Goal: Information Seeking & Learning: Find specific fact

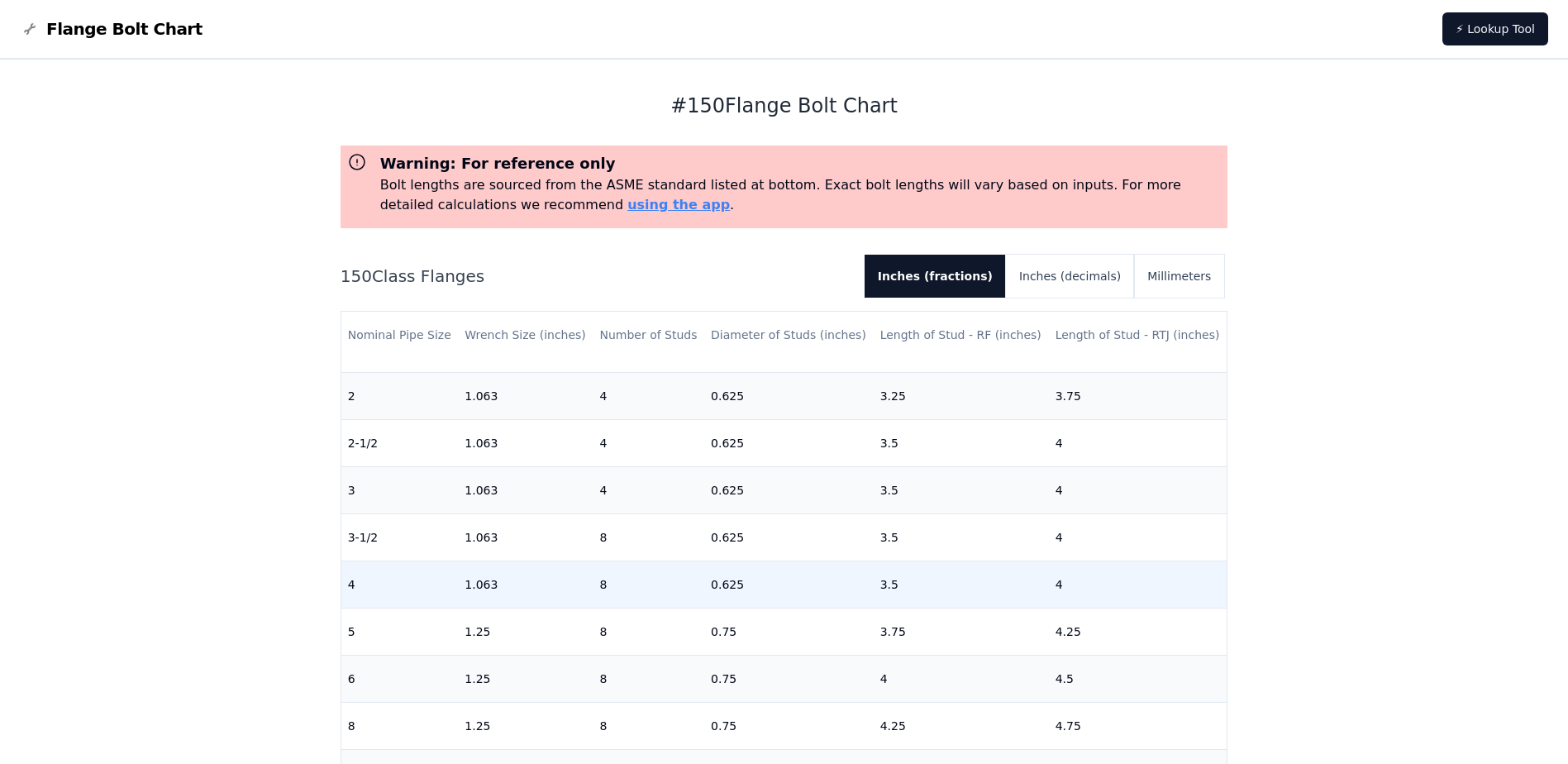
scroll to position [248, 0]
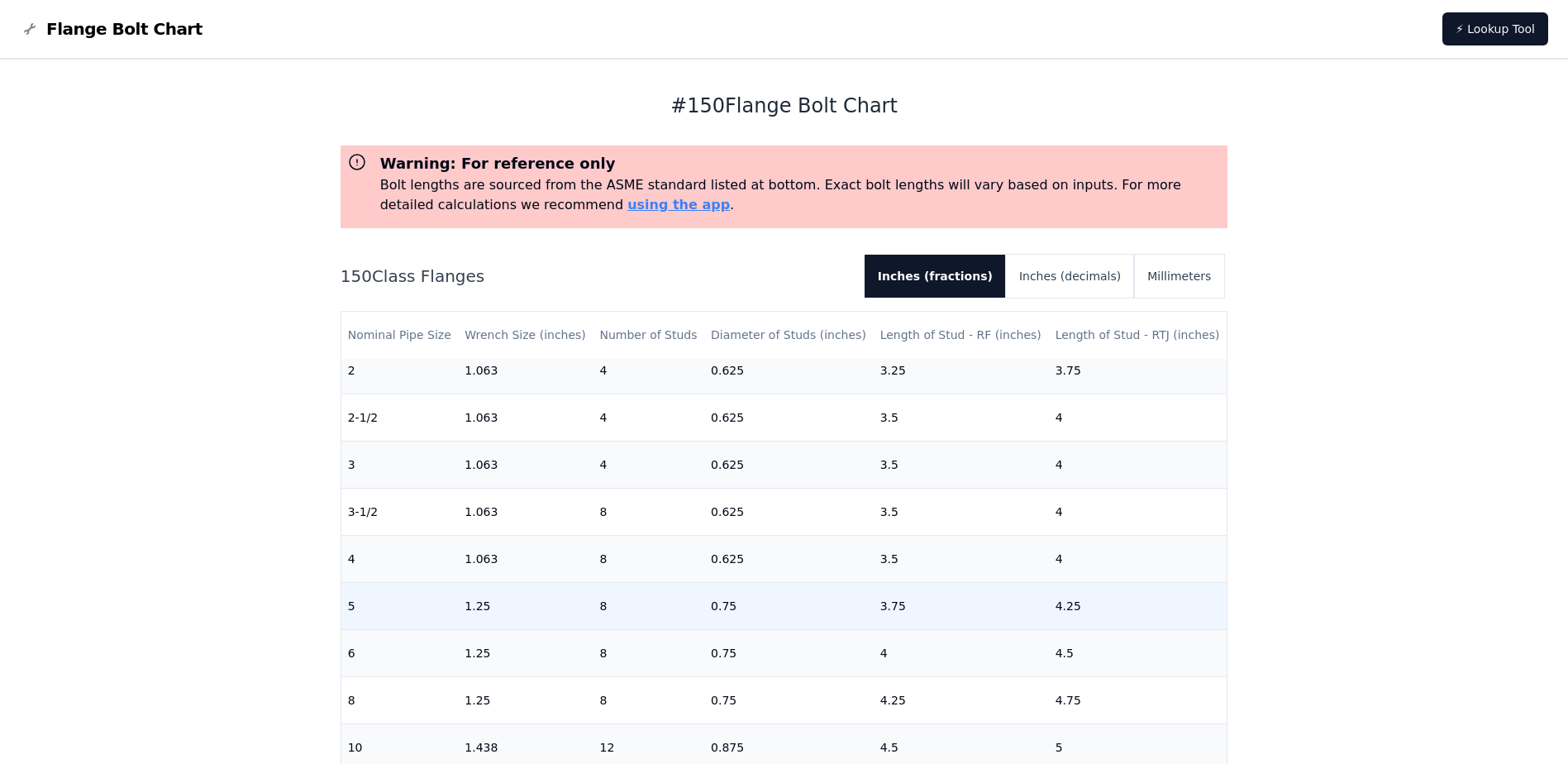
drag, startPoint x: 393, startPoint y: 613, endPoint x: 449, endPoint y: 605, distance: 56.6
click at [446, 606] on td "5" at bounding box center [400, 605] width 117 height 47
click at [457, 599] on td "5" at bounding box center [400, 605] width 117 height 47
click at [457, 596] on td "5" at bounding box center [400, 605] width 117 height 47
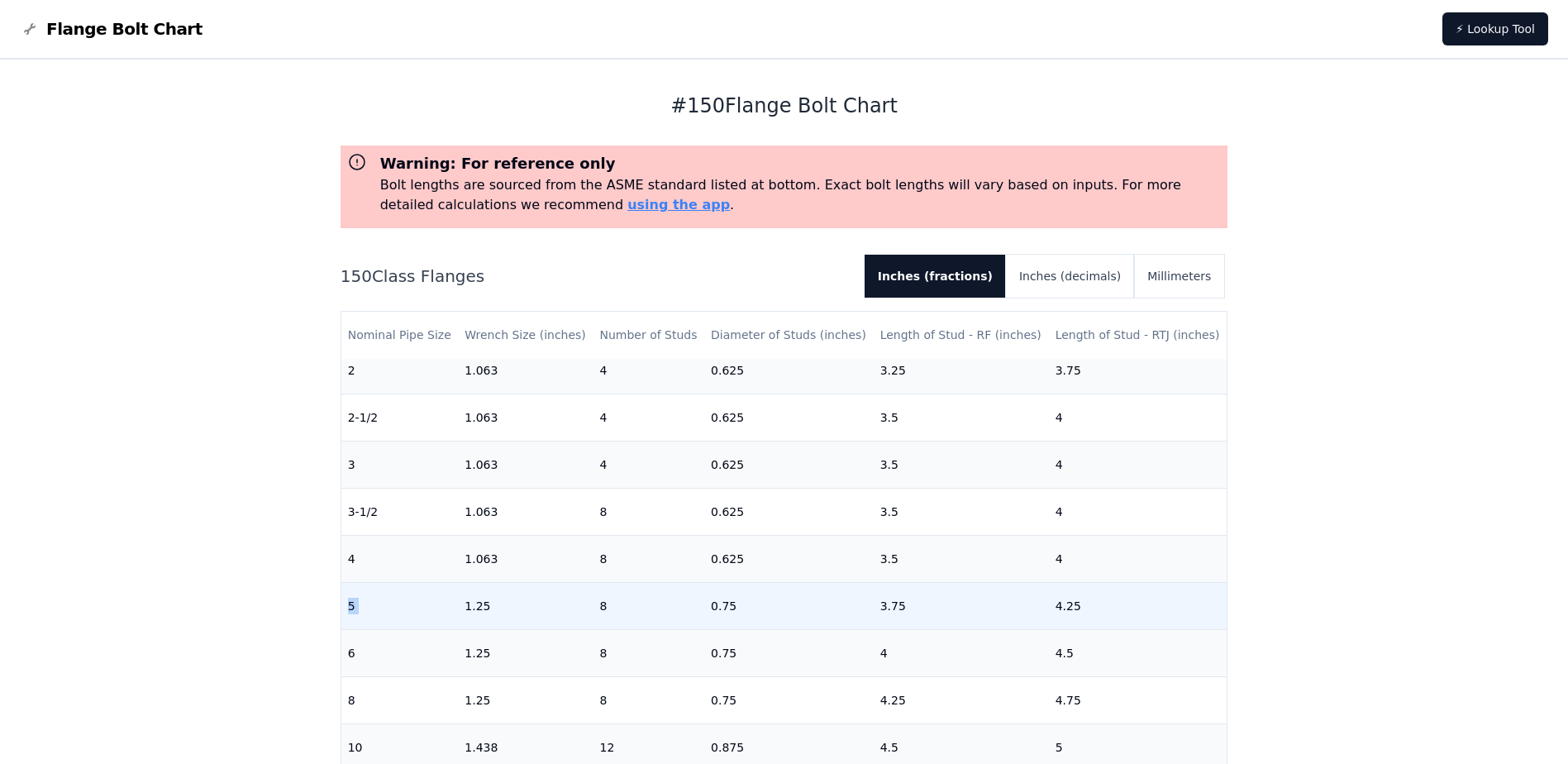
click at [455, 598] on td "5" at bounding box center [400, 605] width 117 height 47
drag, startPoint x: 455, startPoint y: 598, endPoint x: 471, endPoint y: 594, distance: 16.5
click at [471, 594] on tr "5 1.25 8 0.75 3.75 4.25" at bounding box center [785, 605] width 886 height 47
click at [752, 615] on td "0.75" at bounding box center [789, 605] width 170 height 47
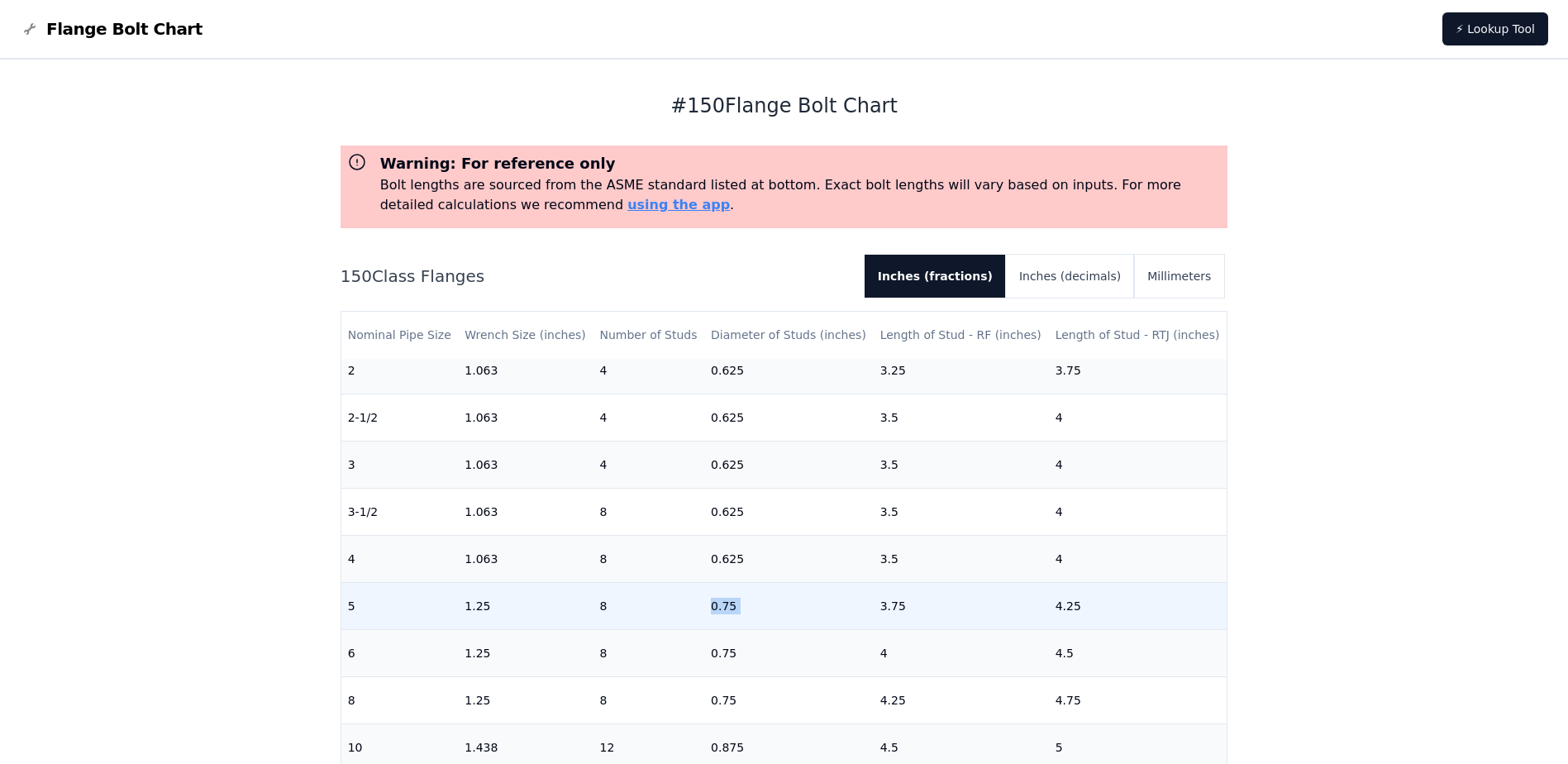
click at [752, 615] on td "0.75" at bounding box center [789, 605] width 170 height 47
click at [749, 616] on td "0.75" at bounding box center [789, 605] width 170 height 47
click at [748, 582] on tbody "1/2 0.875 4 0.5 2.25 [DATE] 0.875 4 0.5 2.5 1 0.875 4 0.5 2.5 3 1-1/4 0.875 4 0…" at bounding box center [785, 605] width 886 height 990
drag, startPoint x: 748, startPoint y: 582, endPoint x: 738, endPoint y: 613, distance: 32.6
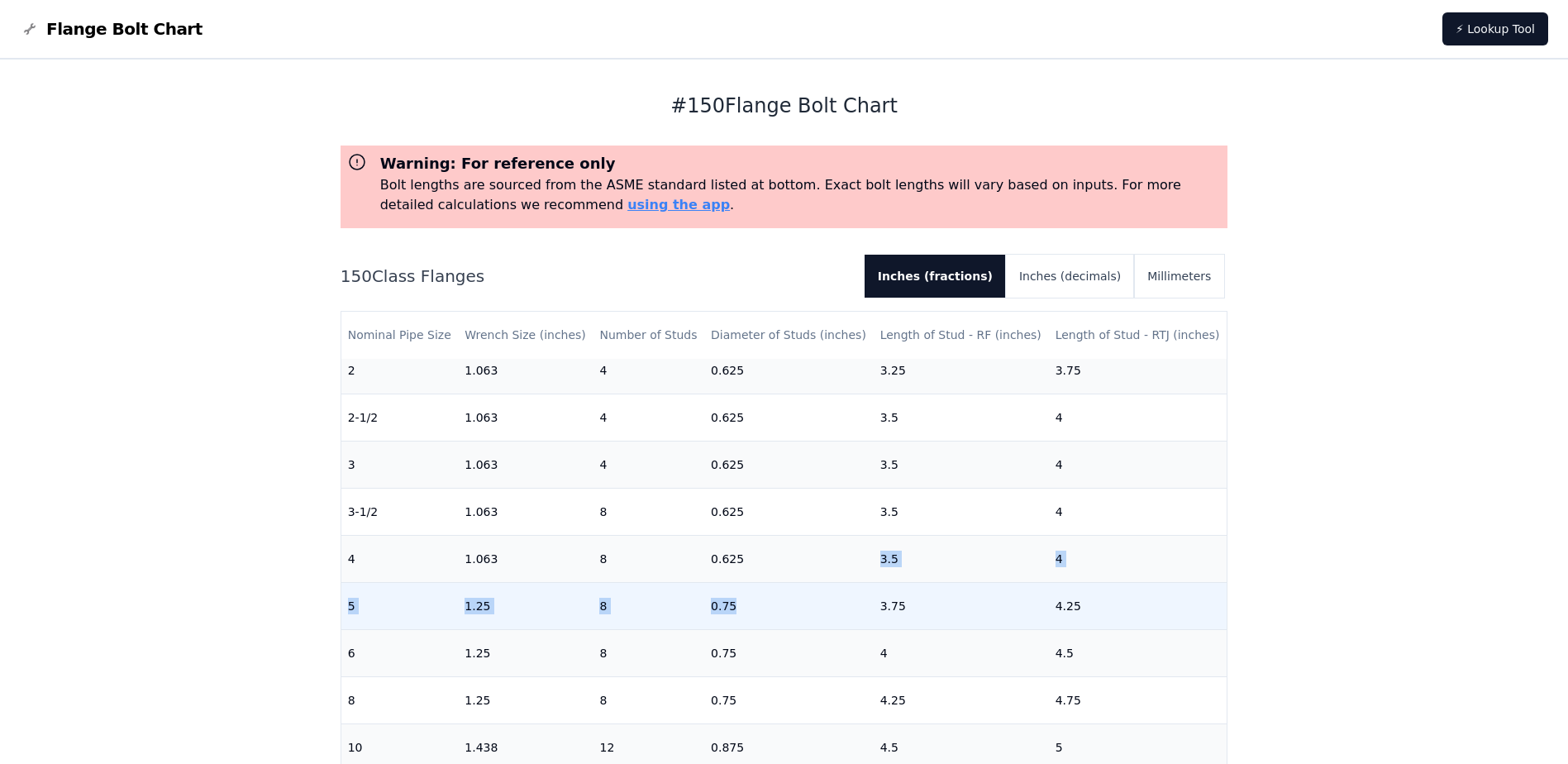
click at [738, 613] on td "0.75" at bounding box center [789, 605] width 170 height 47
click at [737, 613] on td "0.75" at bounding box center [789, 605] width 170 height 47
click at [737, 611] on td "0.75" at bounding box center [789, 605] width 170 height 47
click at [735, 615] on td "0.75" at bounding box center [789, 605] width 170 height 47
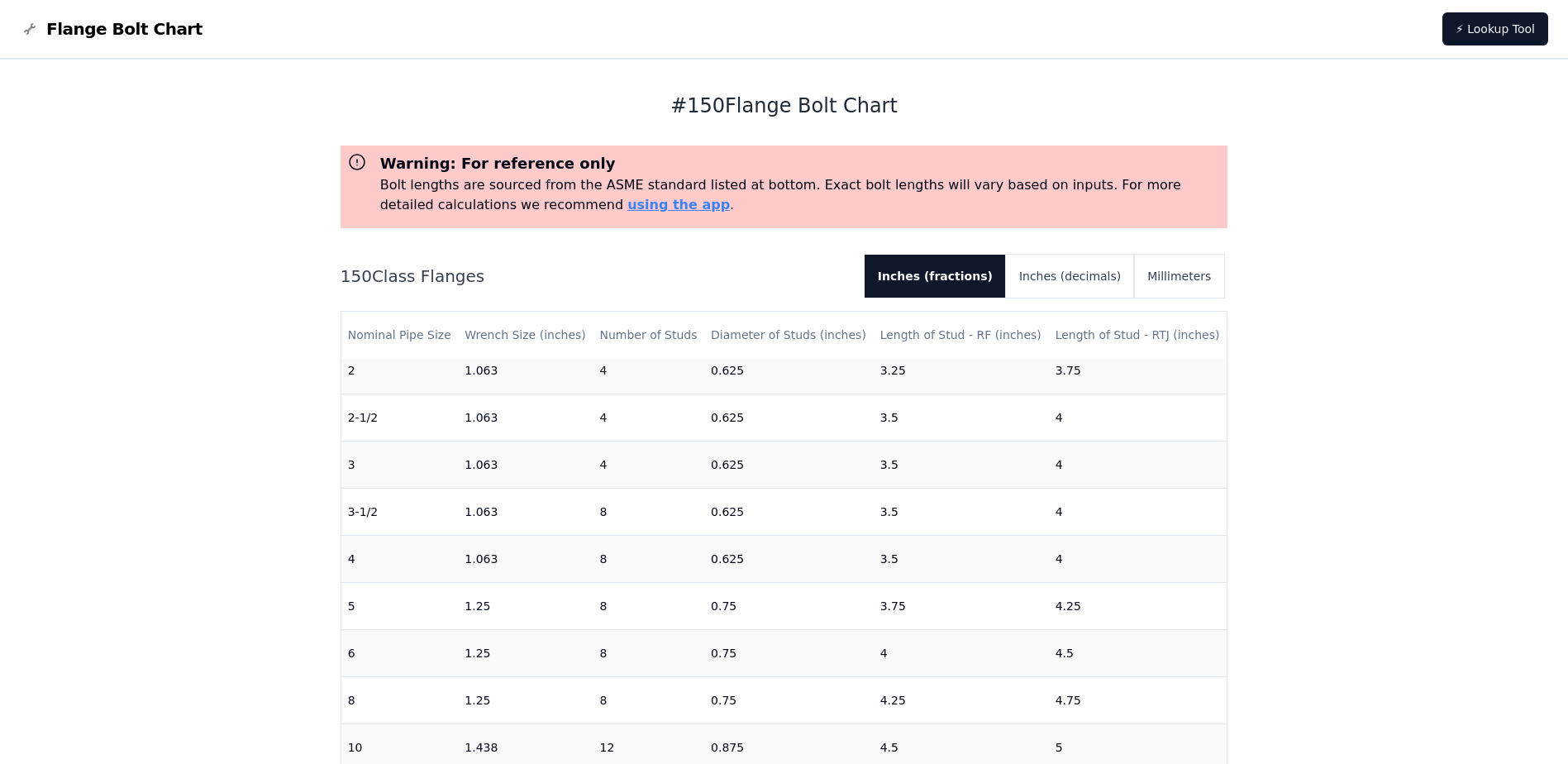
click at [170, 520] on div "# 150 Flange Bolt Chart Warning: For reference only Bolt lengths are sourced fr…" at bounding box center [784, 666] width 1568 height 1214
click at [168, 518] on div "# 150 Flange Bolt Chart Warning: For reference only Bolt lengths are sourced fr…" at bounding box center [784, 666] width 1568 height 1214
click at [167, 515] on div "# 150 Flange Bolt Chart Warning: For reference only Bolt lengths are sourced fr…" at bounding box center [784, 666] width 1568 height 1214
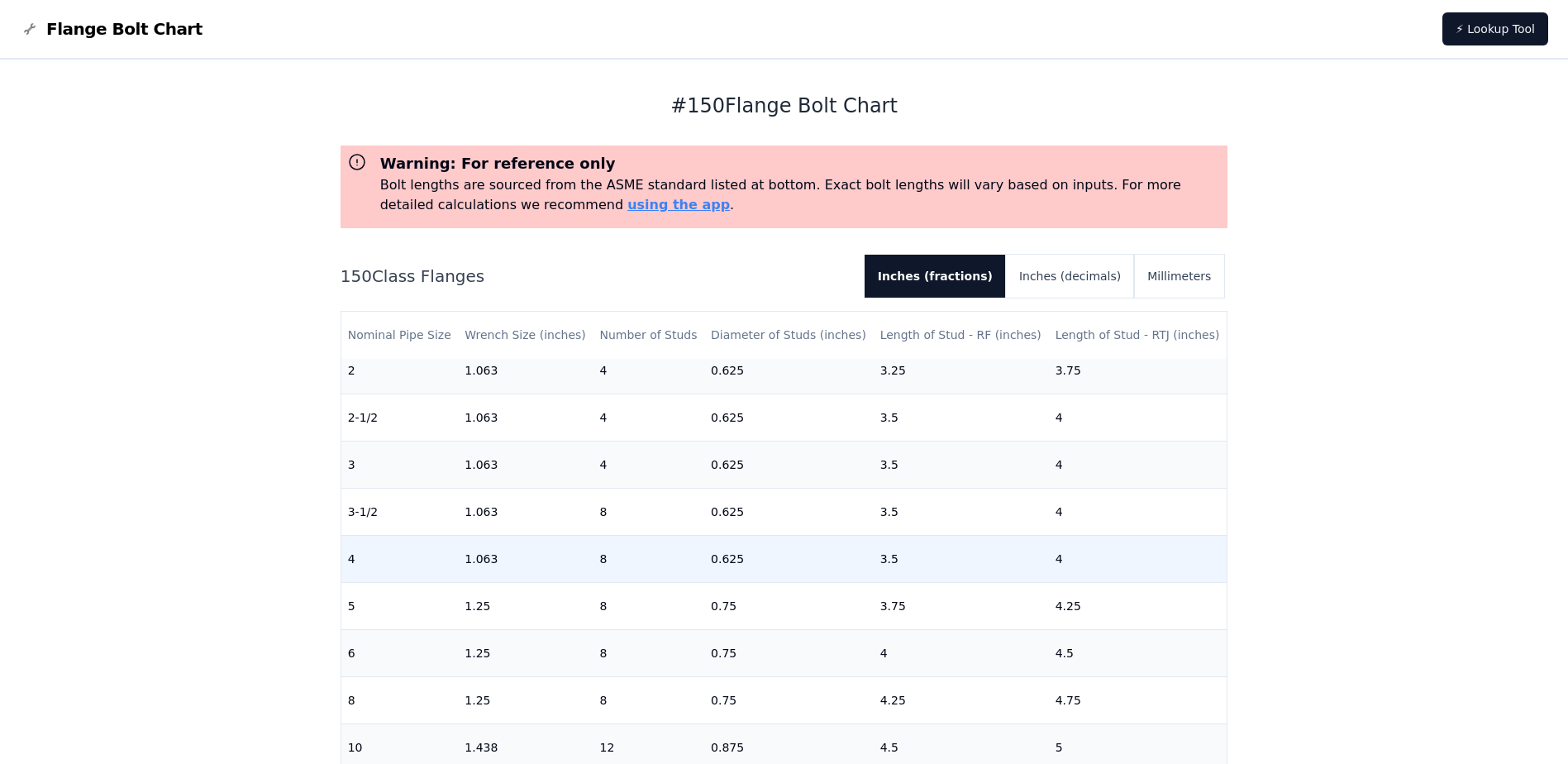
click at [739, 542] on td "0.625" at bounding box center [789, 558] width 170 height 47
click at [739, 543] on td "0.625" at bounding box center [789, 558] width 170 height 47
click at [740, 543] on td "0.625" at bounding box center [789, 558] width 170 height 47
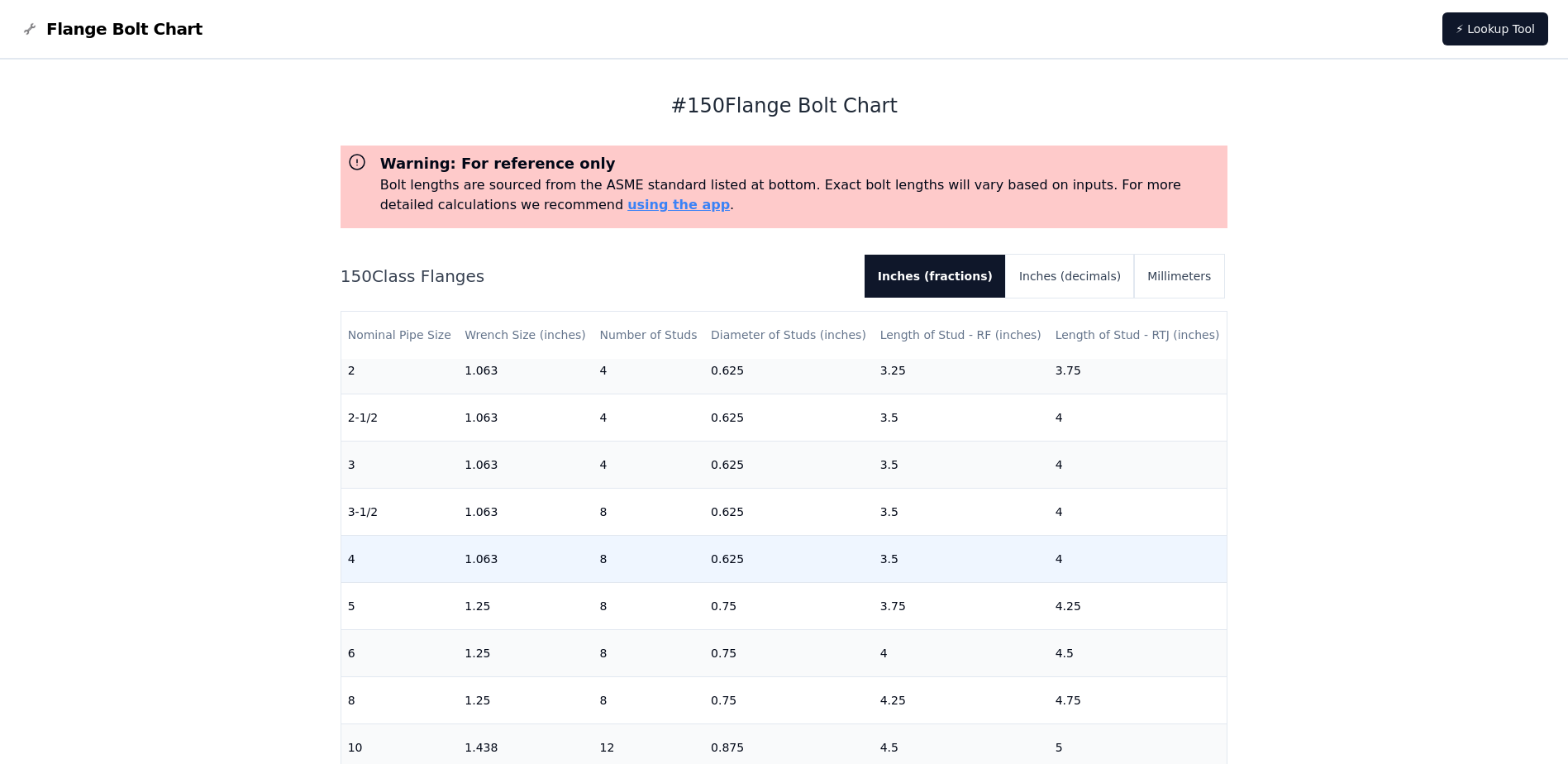
drag, startPoint x: 740, startPoint y: 543, endPoint x: 899, endPoint y: 562, distance: 160.1
click at [899, 562] on td "3.5" at bounding box center [961, 558] width 175 height 47
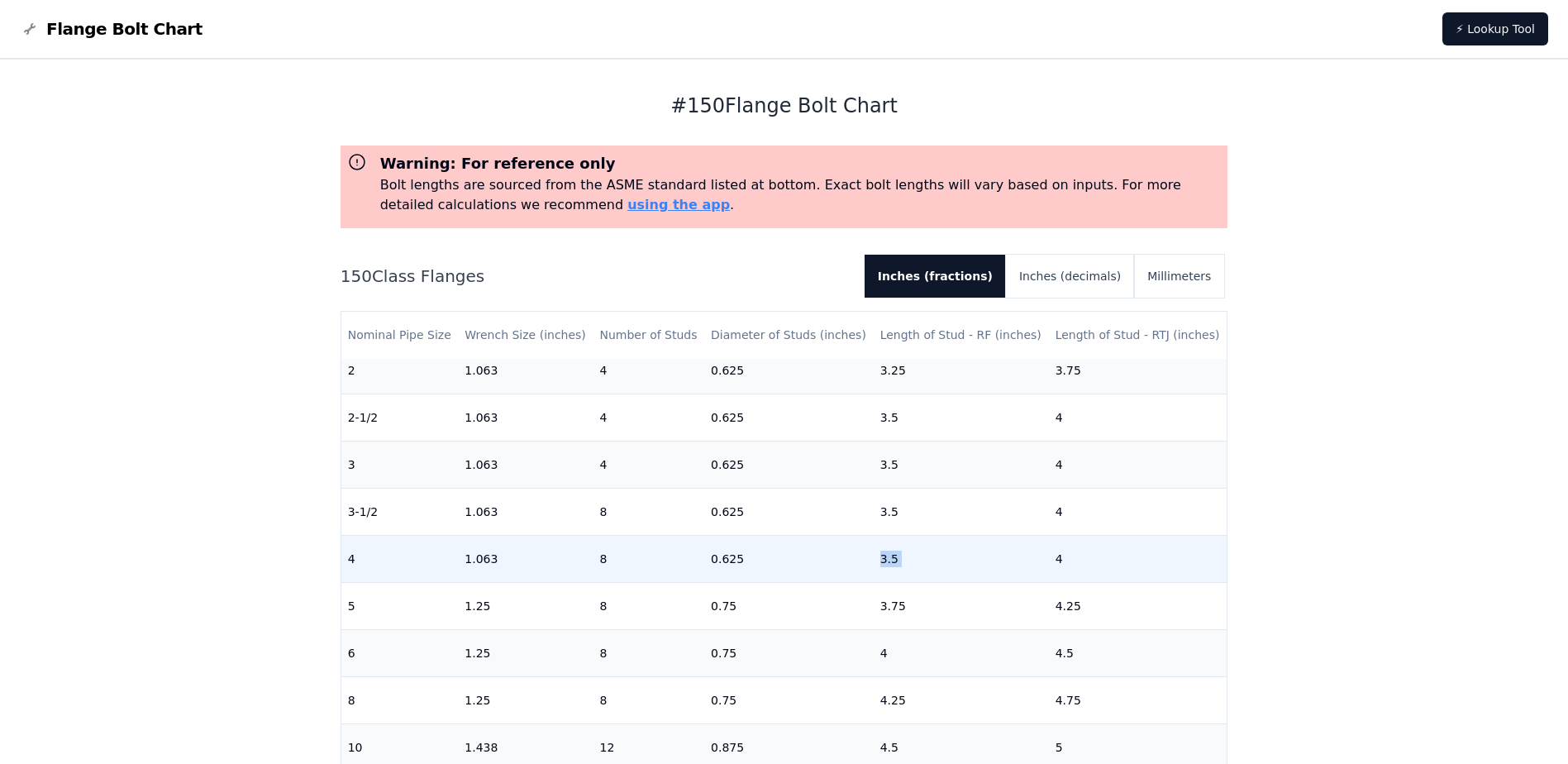
click at [899, 561] on td "3.5" at bounding box center [961, 558] width 175 height 47
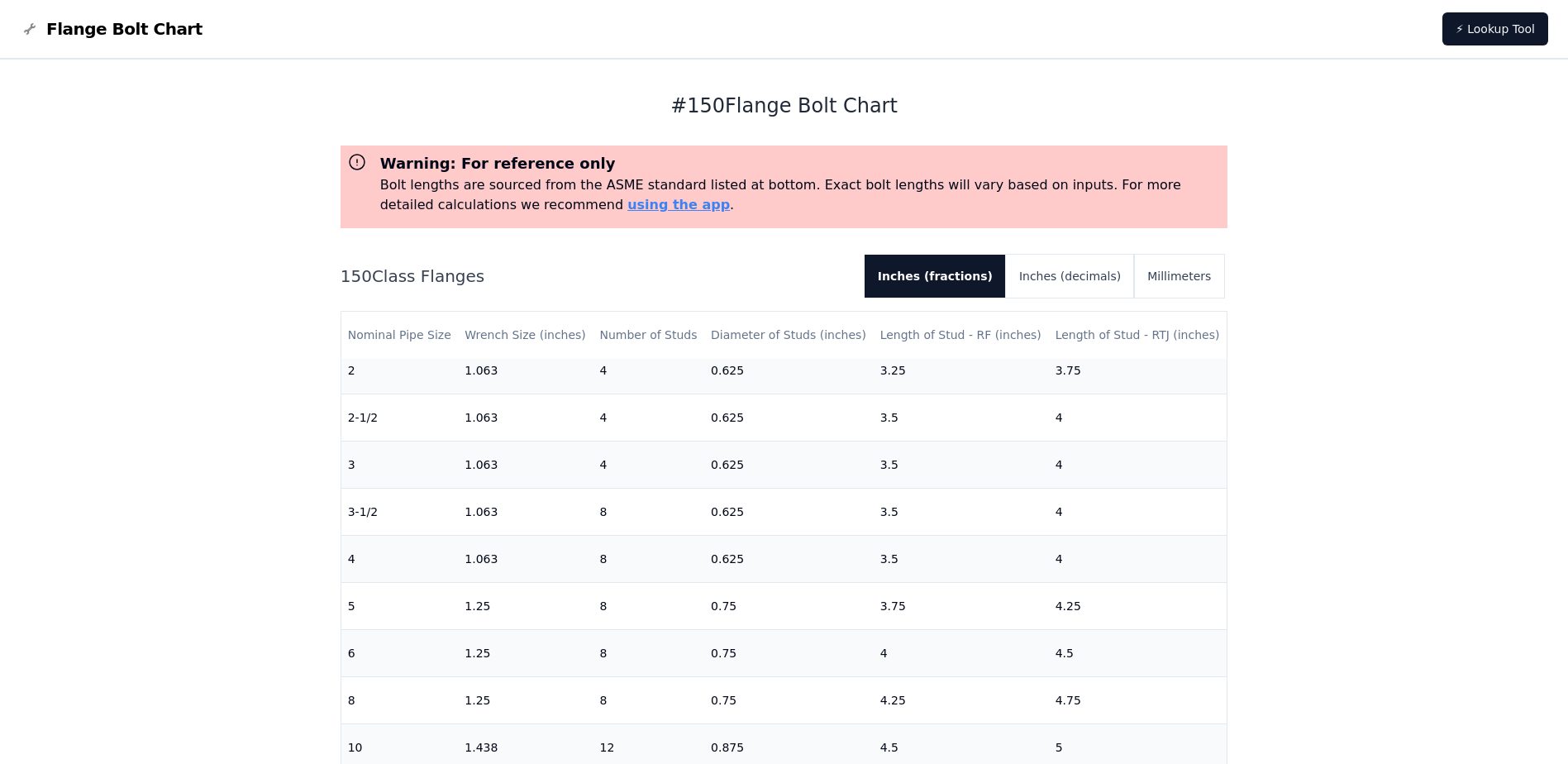
drag, startPoint x: 306, startPoint y: 297, endPoint x: 697, endPoint y: 12, distance: 483.8
click at [306, 297] on div "# 150 Flange Bolt Chart Warning: For reference only Bolt lengths are sourced fr…" at bounding box center [784, 666] width 1568 height 1214
